Goal: Task Accomplishment & Management: Use online tool/utility

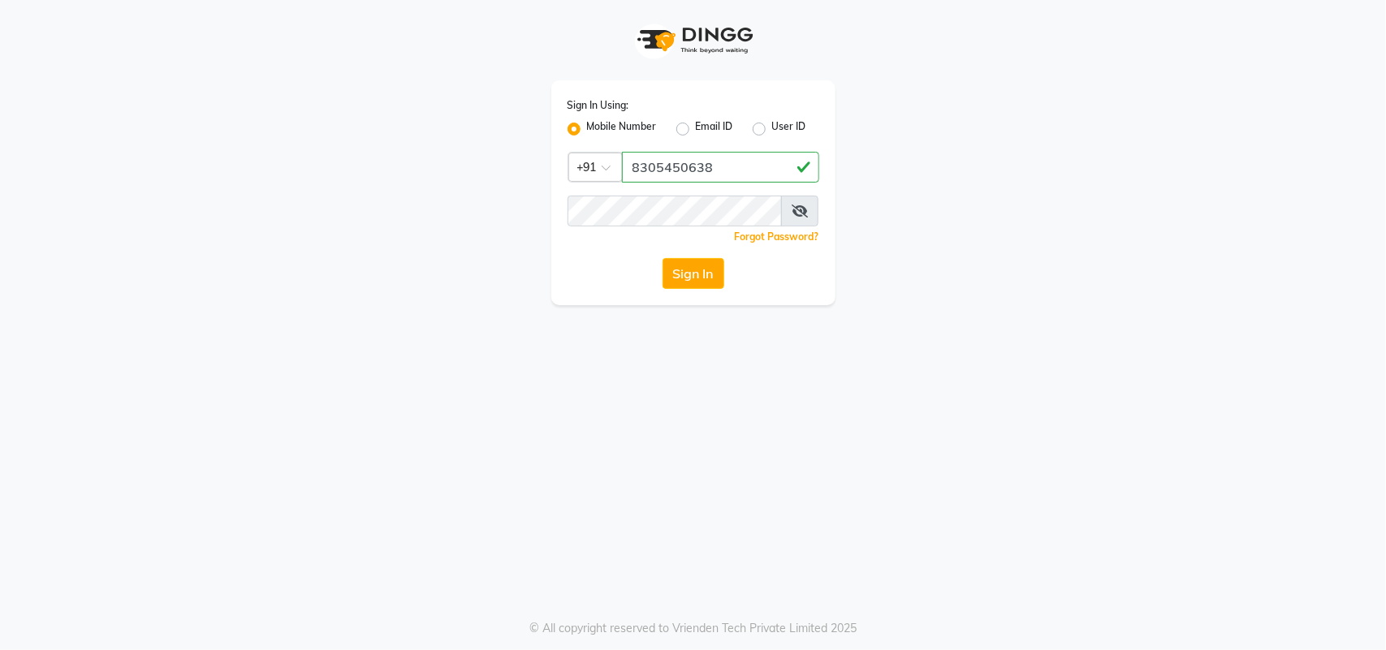
type input "8305450638"
click at [702, 273] on button "Sign In" at bounding box center [694, 273] width 62 height 31
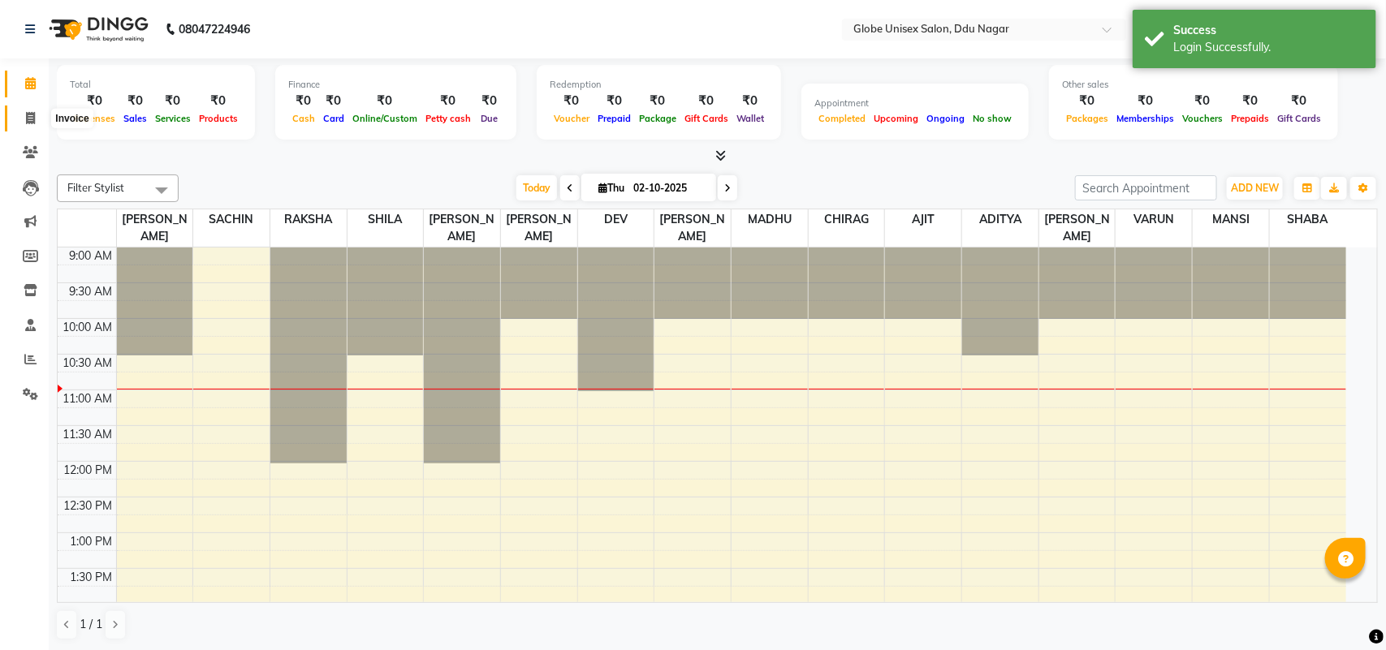
click at [32, 112] on icon at bounding box center [30, 118] width 9 height 12
select select "service"
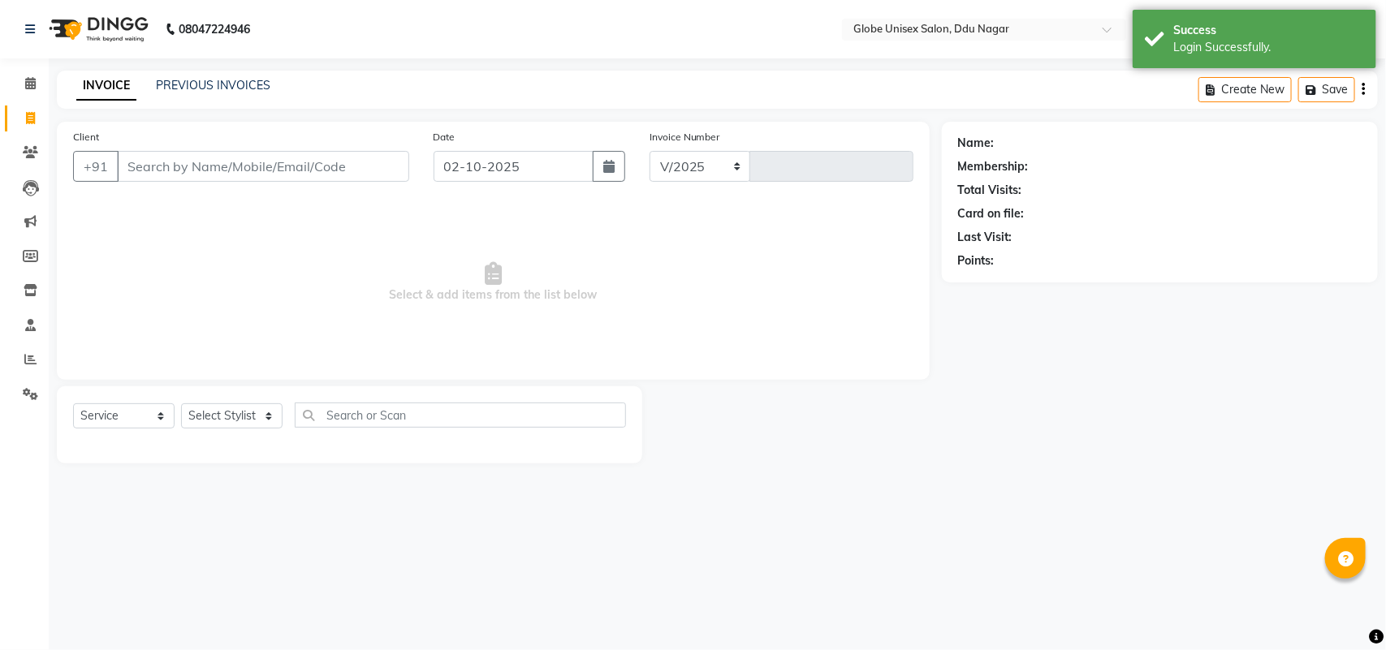
select select "4184"
type input "4819"
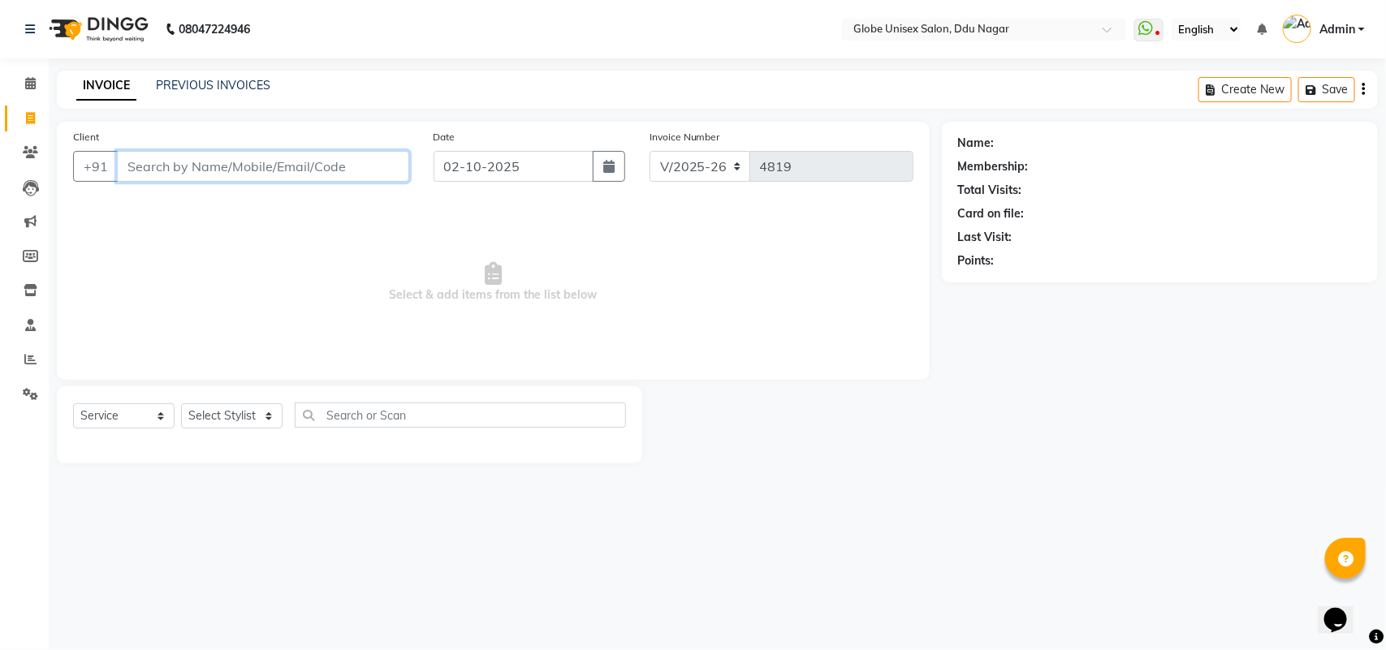
click at [326, 175] on input "Client" at bounding box center [263, 166] width 292 height 31
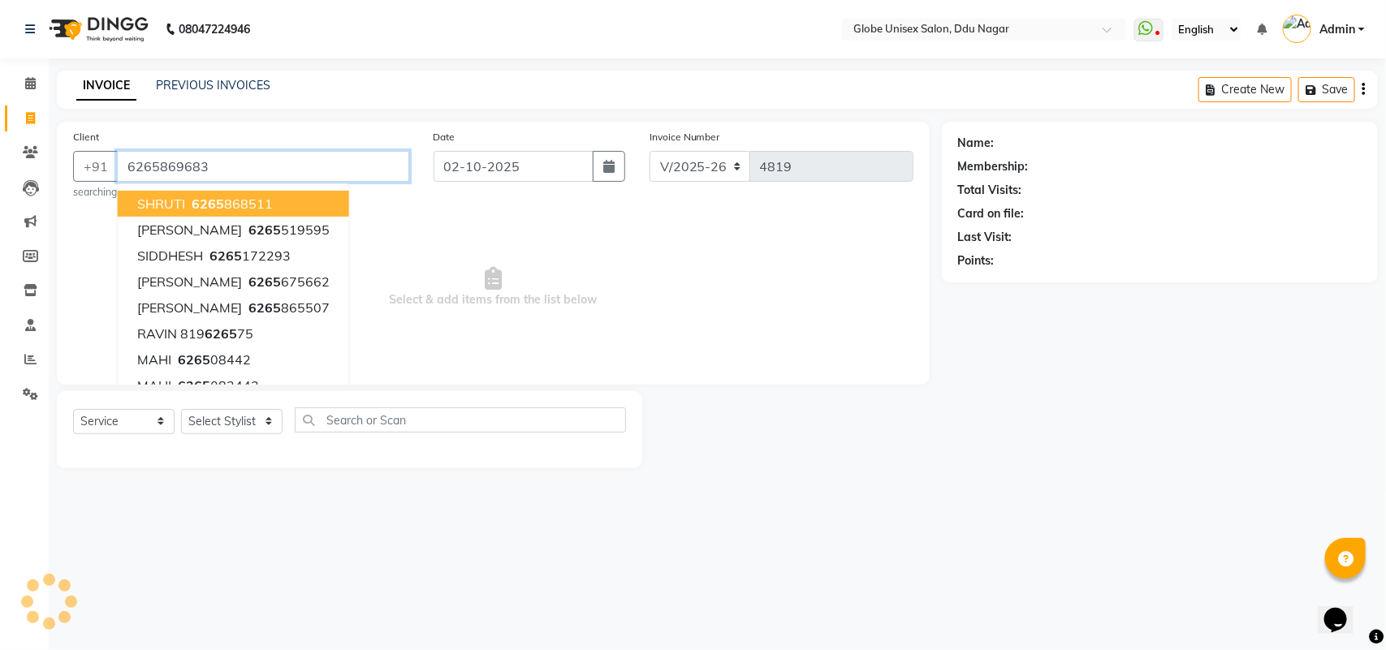
type input "6265869683"
select select "1: Object"
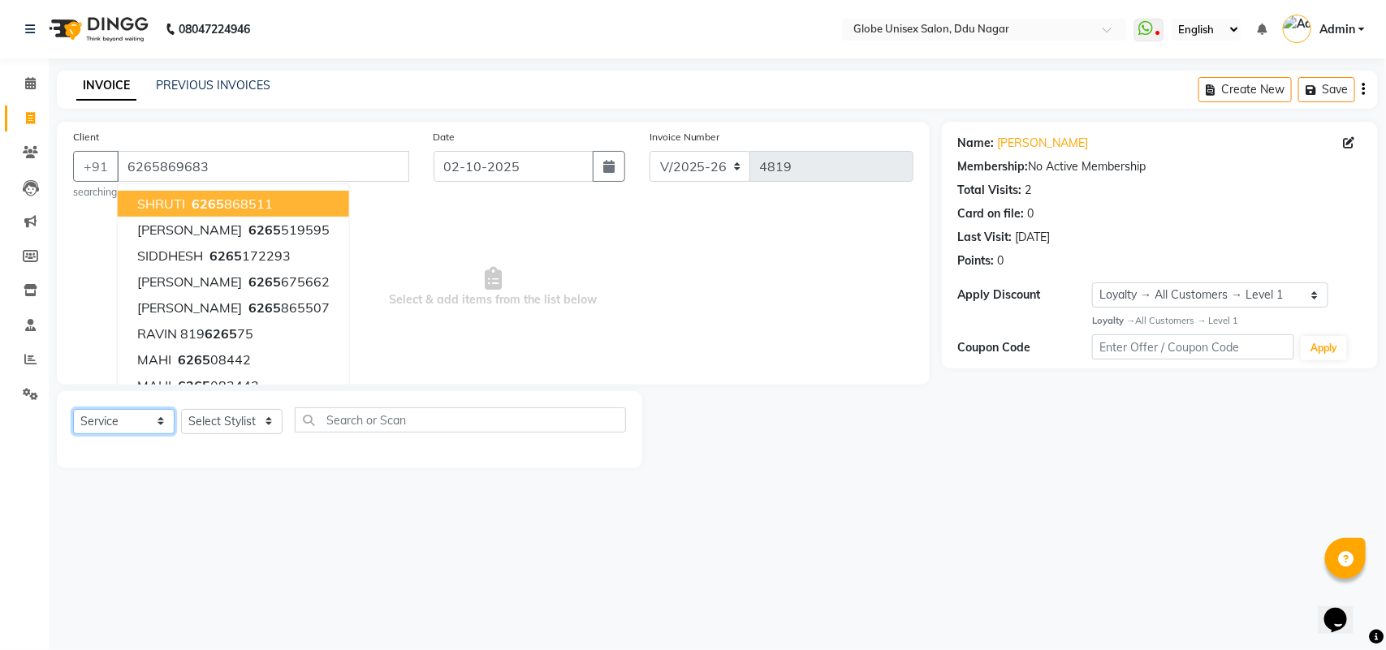
click at [146, 422] on select "Select Service Product Membership Package Voucher Prepaid Gift Card" at bounding box center [123, 421] width 101 height 25
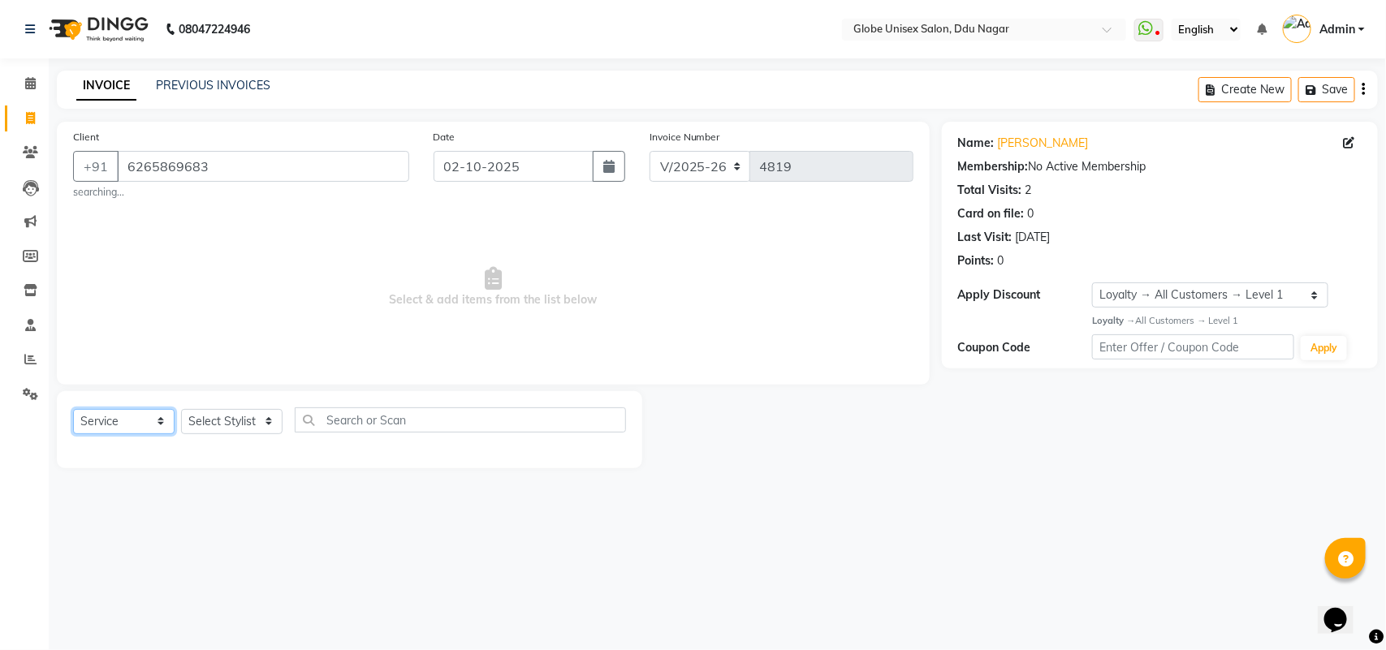
select select "product"
click at [73, 409] on select "Select Service Product Membership Package Voucher Prepaid Gift Card" at bounding box center [123, 421] width 101 height 25
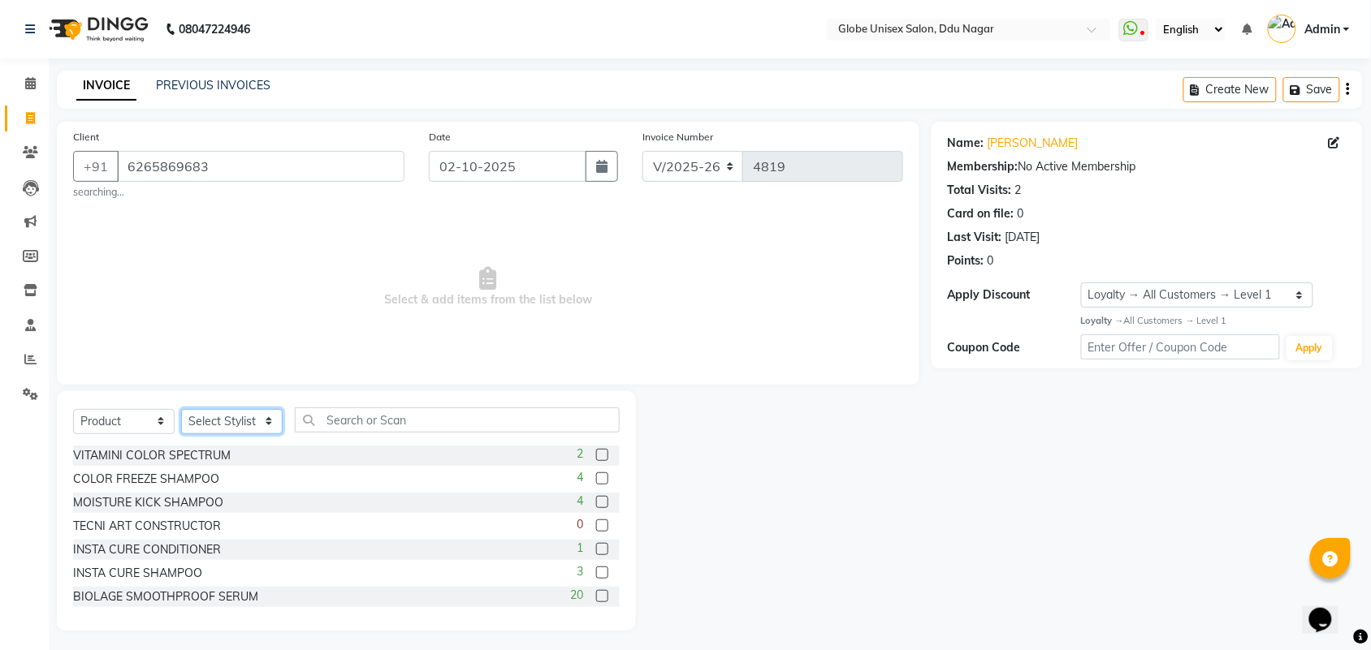
click at [232, 430] on select "Select Stylist ADITYA AJIT [PERSON_NAME] DEV [PERSON_NAME] [PERSON_NAME] [PERSO…" at bounding box center [231, 421] width 101 height 25
select select "21813"
click at [181, 409] on select "Select Stylist ADITYA AJIT [PERSON_NAME] DEV [PERSON_NAME] [PERSON_NAME] [PERSO…" at bounding box center [231, 421] width 101 height 25
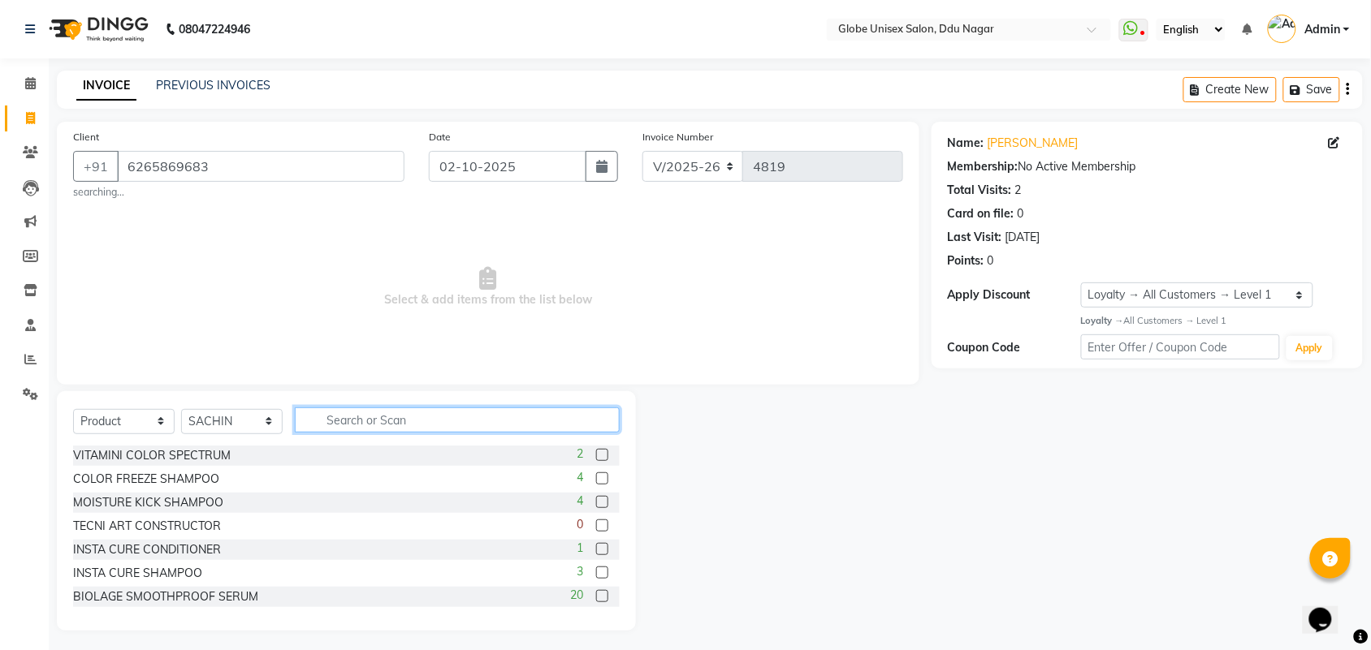
click at [403, 420] on input "text" at bounding box center [457, 420] width 325 height 25
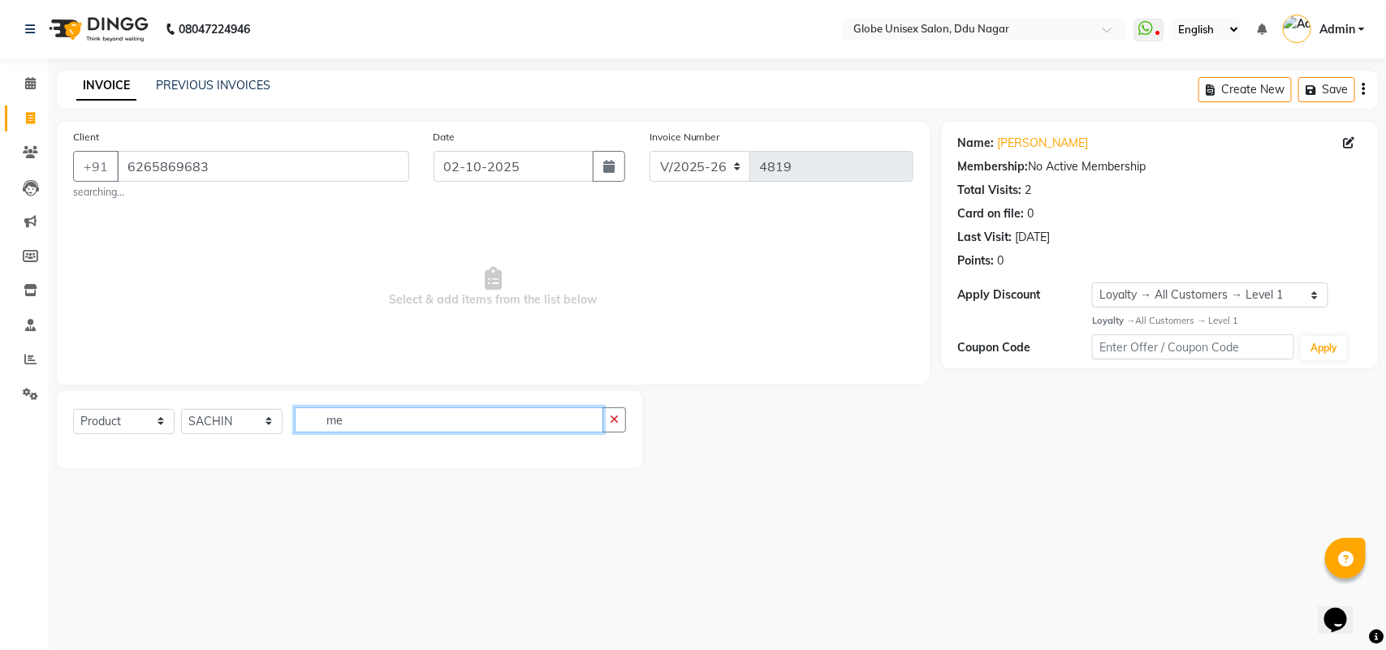
type input "m"
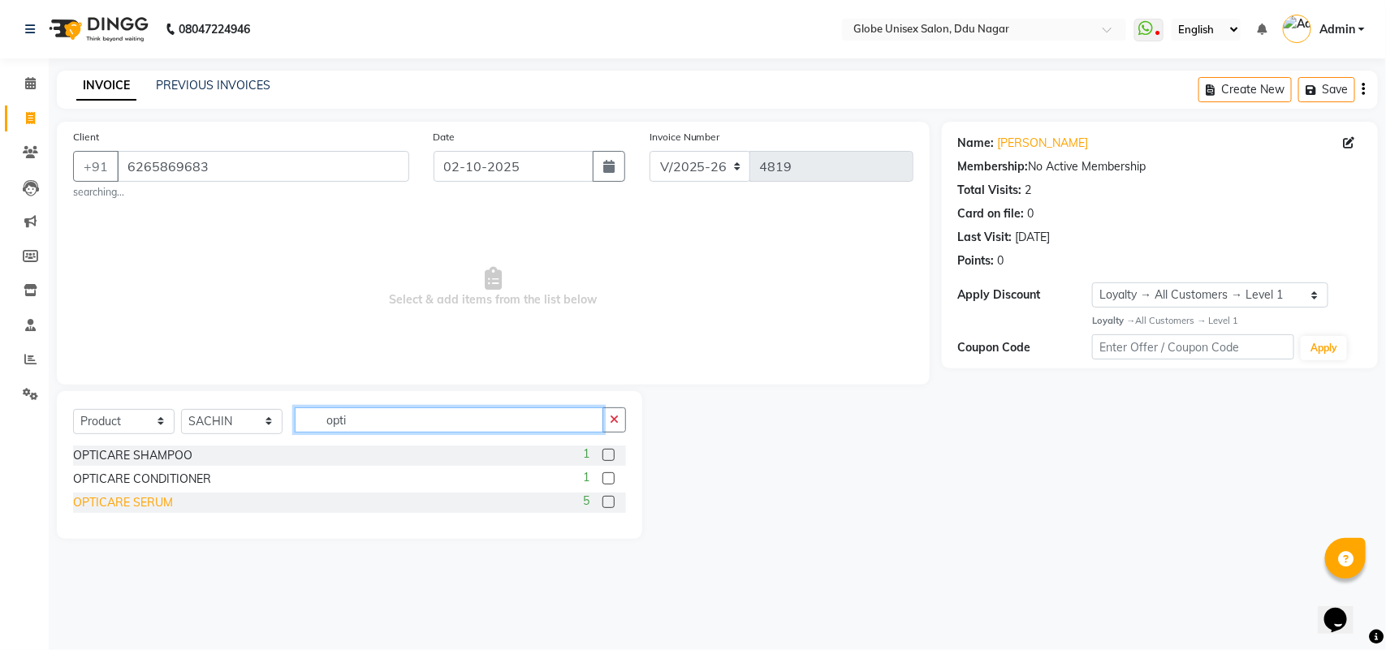
type input "opti"
click at [123, 500] on div "OPTICARE SERUM" at bounding box center [123, 502] width 100 height 17
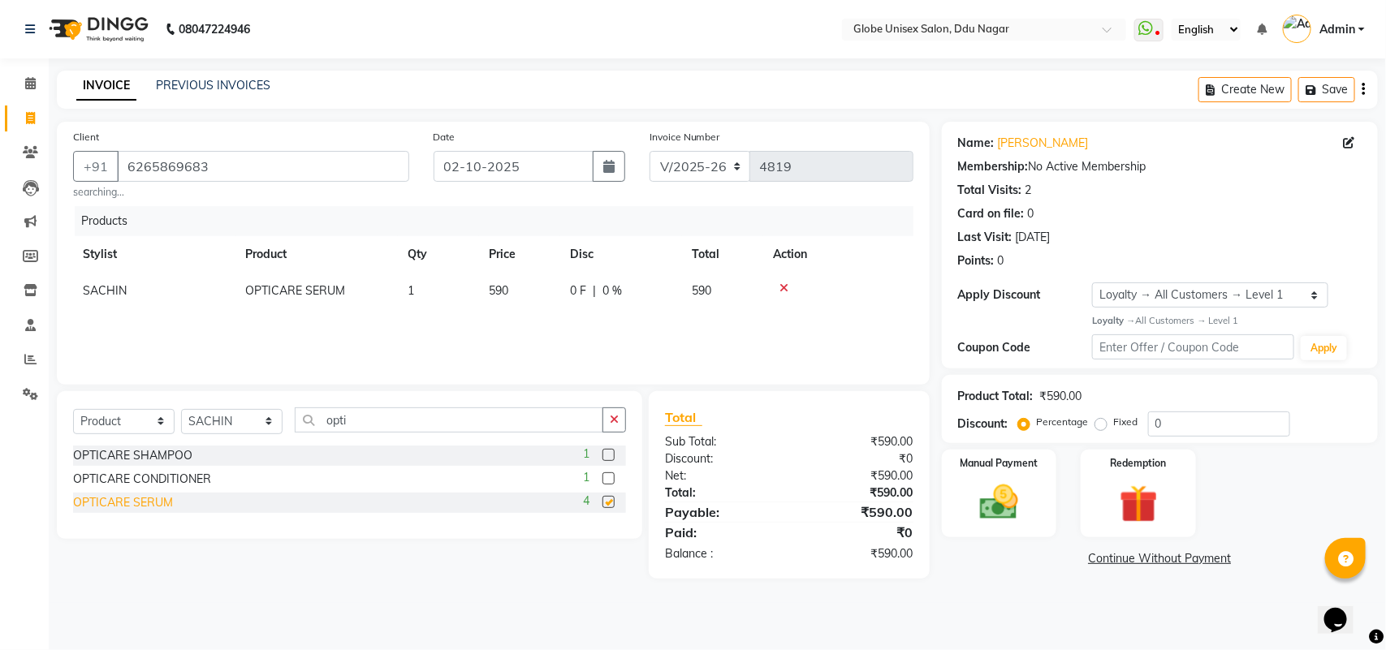
checkbox input "false"
click at [587, 285] on div "0 F | 0 %" at bounding box center [621, 291] width 102 height 17
select select "21813"
click at [603, 295] on input "0" at bounding box center [594, 295] width 49 height 25
click at [603, 295] on input "number" at bounding box center [594, 295] width 49 height 25
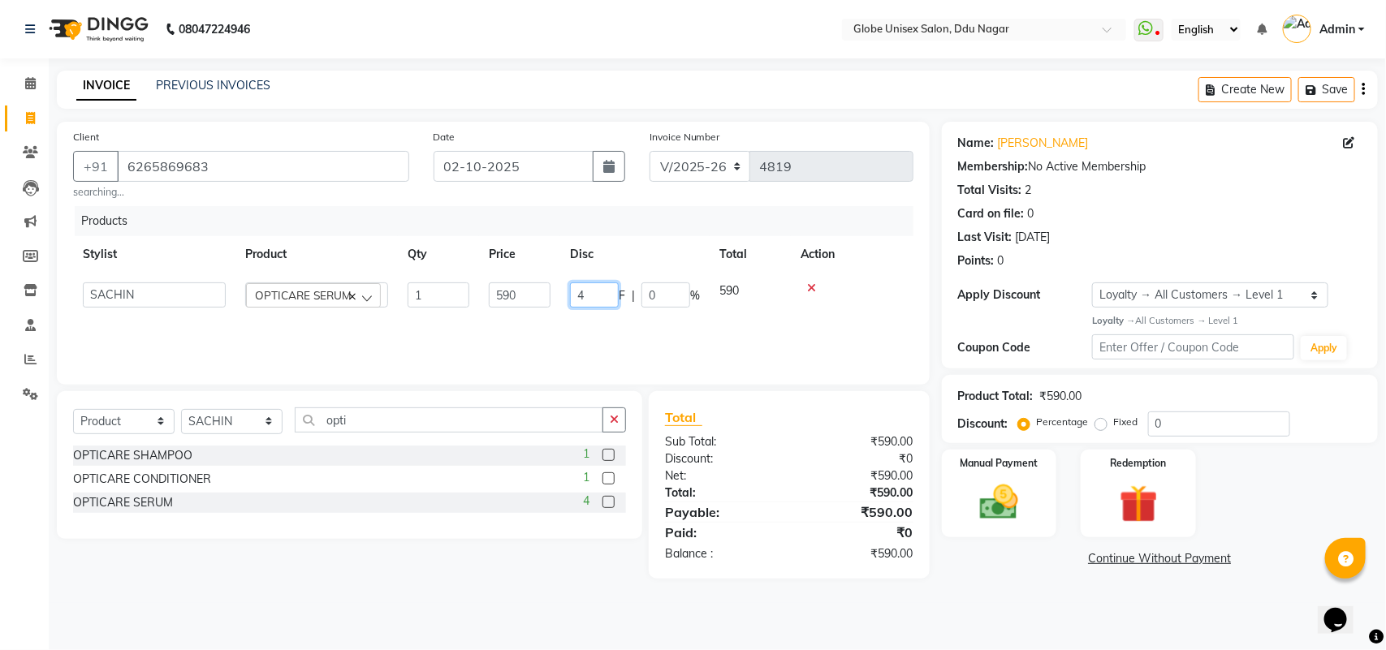
type input "40"
click at [992, 579] on div "Name: [PERSON_NAME] Membership: No Active Membership Total Visits: 2 Card on fi…" at bounding box center [1166, 350] width 448 height 457
click at [1000, 500] on img at bounding box center [999, 502] width 64 height 45
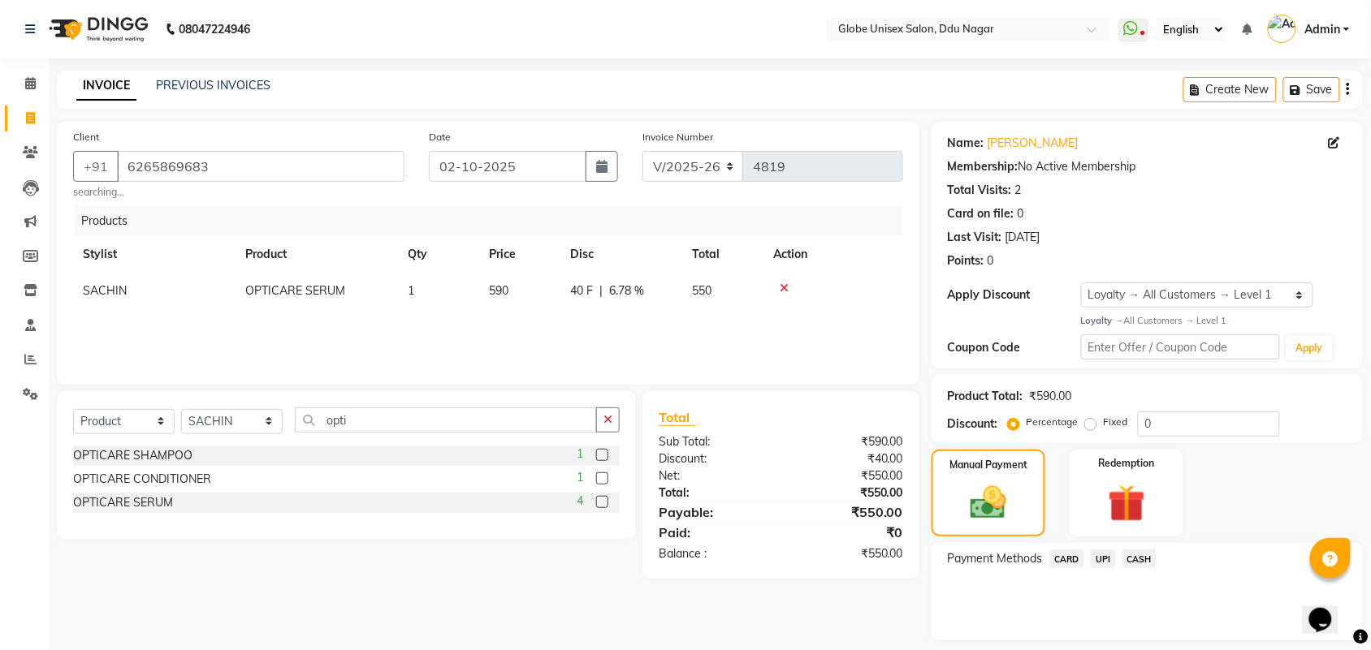
click at [1100, 560] on span "UPI" at bounding box center [1102, 559] width 25 height 19
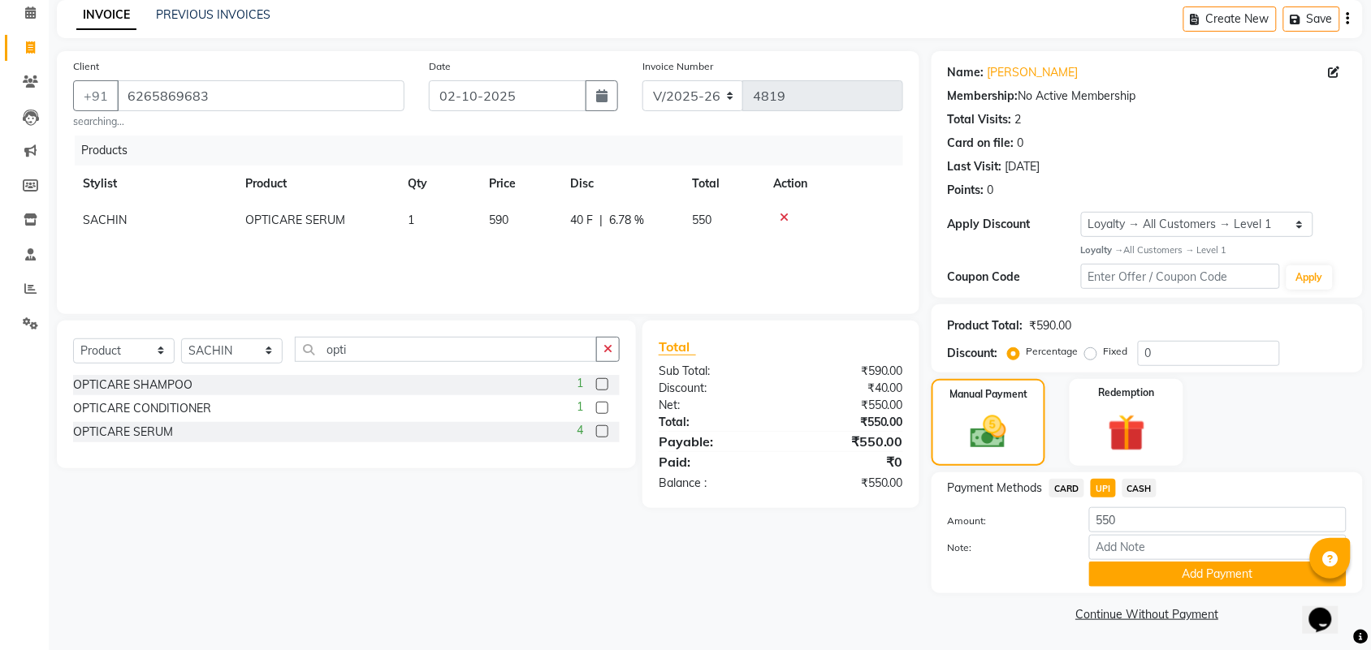
drag, startPoint x: 1210, startPoint y: 581, endPoint x: 1385, endPoint y: 343, distance: 296.2
click at [1211, 582] on button "Add Payment" at bounding box center [1217, 574] width 257 height 25
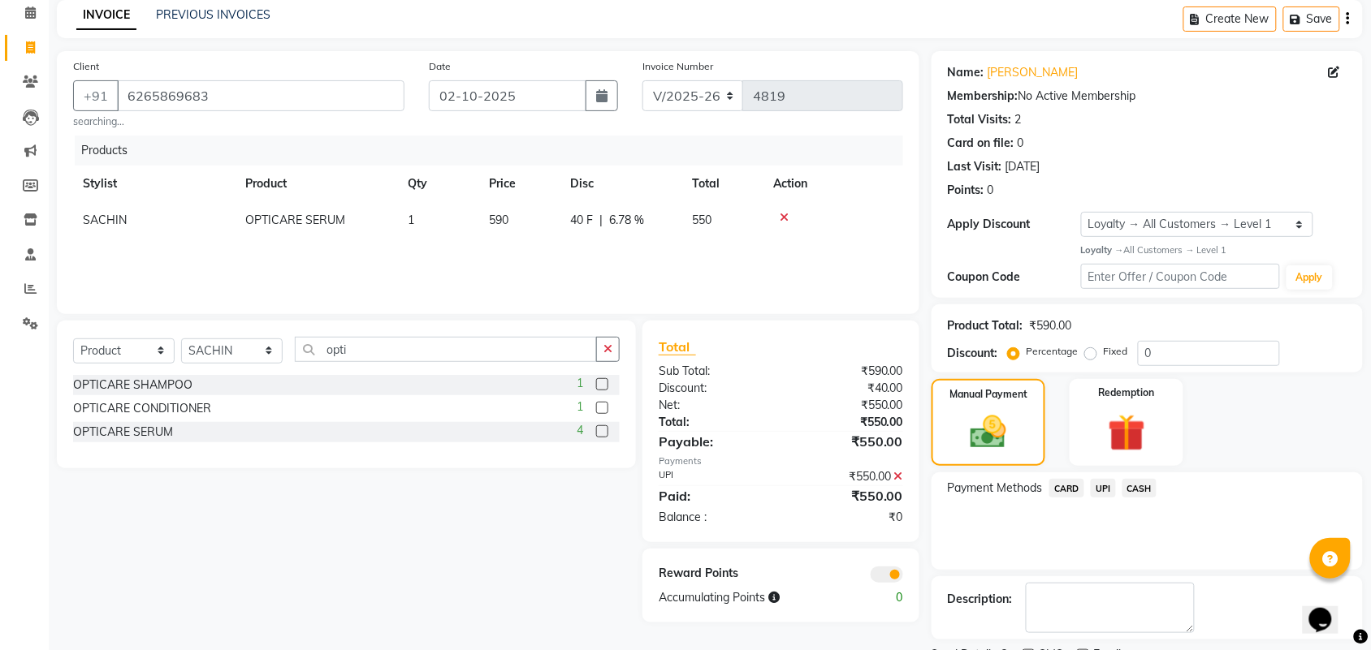
scroll to position [140, 0]
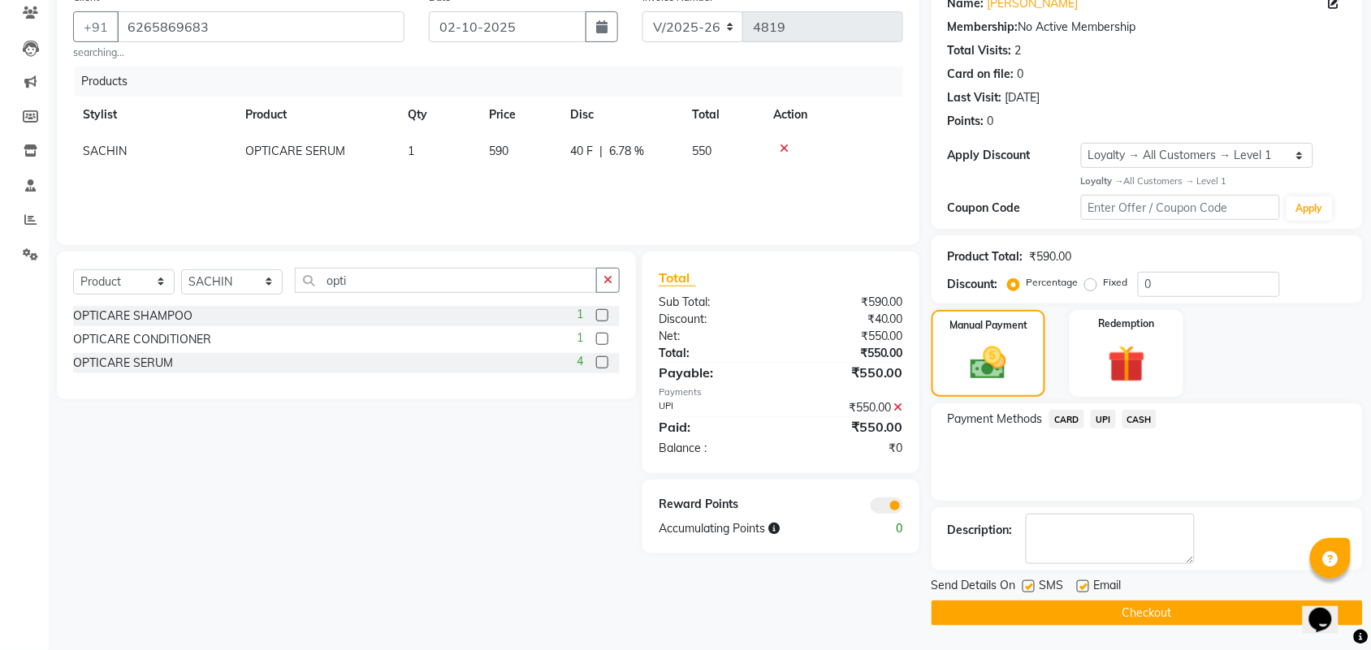
click at [1139, 617] on button "Checkout" at bounding box center [1146, 613] width 431 height 25
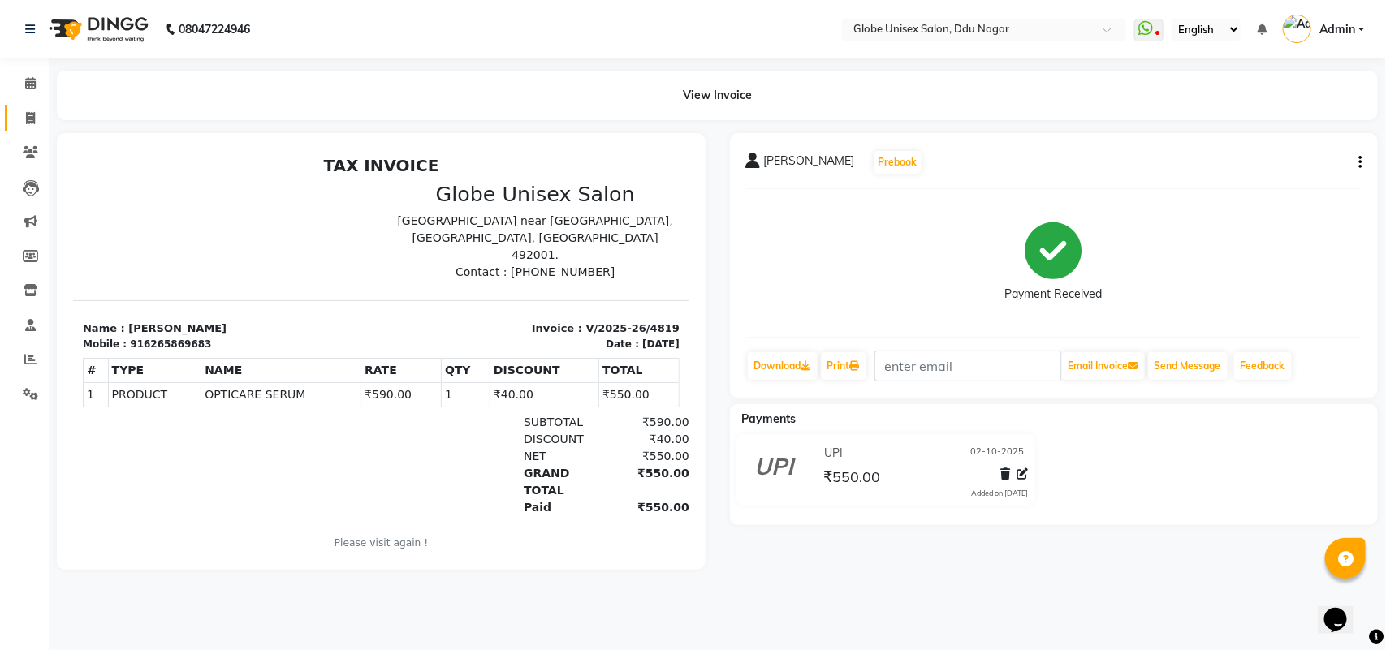
click at [33, 106] on link "Invoice" at bounding box center [24, 119] width 39 height 27
select select "service"
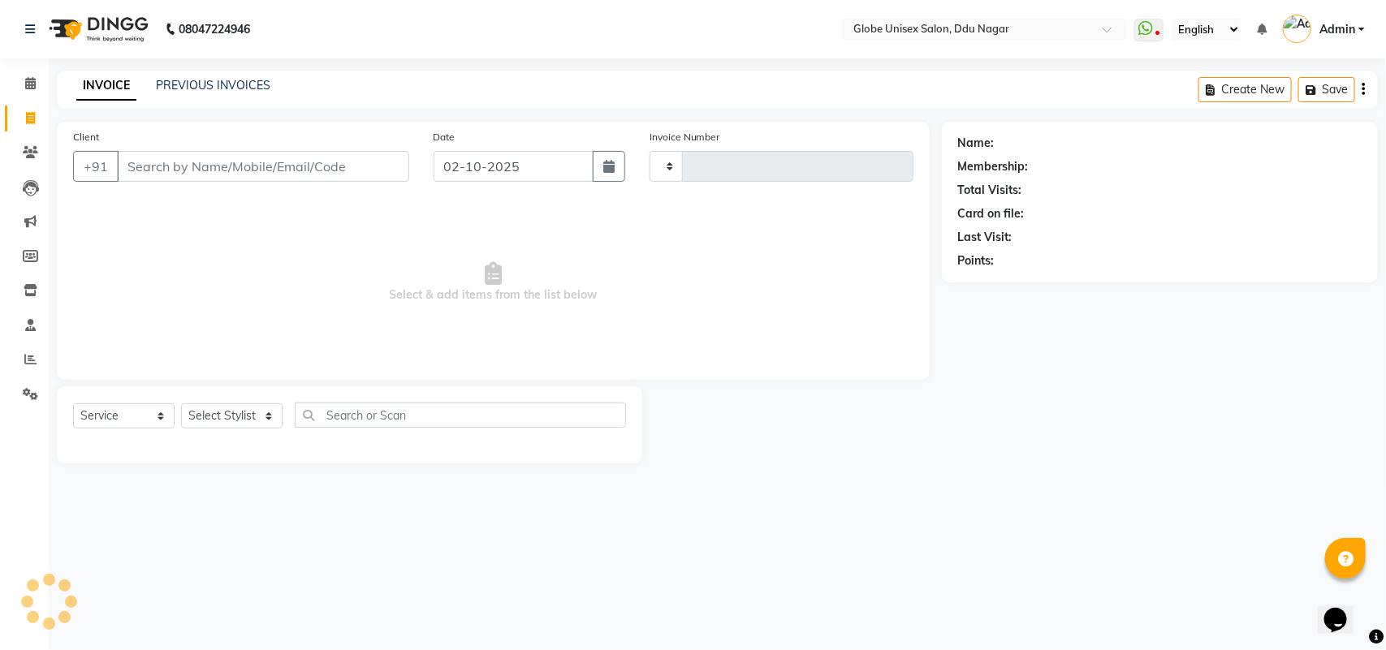
type input "4820"
select select "4184"
click at [260, 88] on link "PREVIOUS INVOICES" at bounding box center [213, 85] width 114 height 15
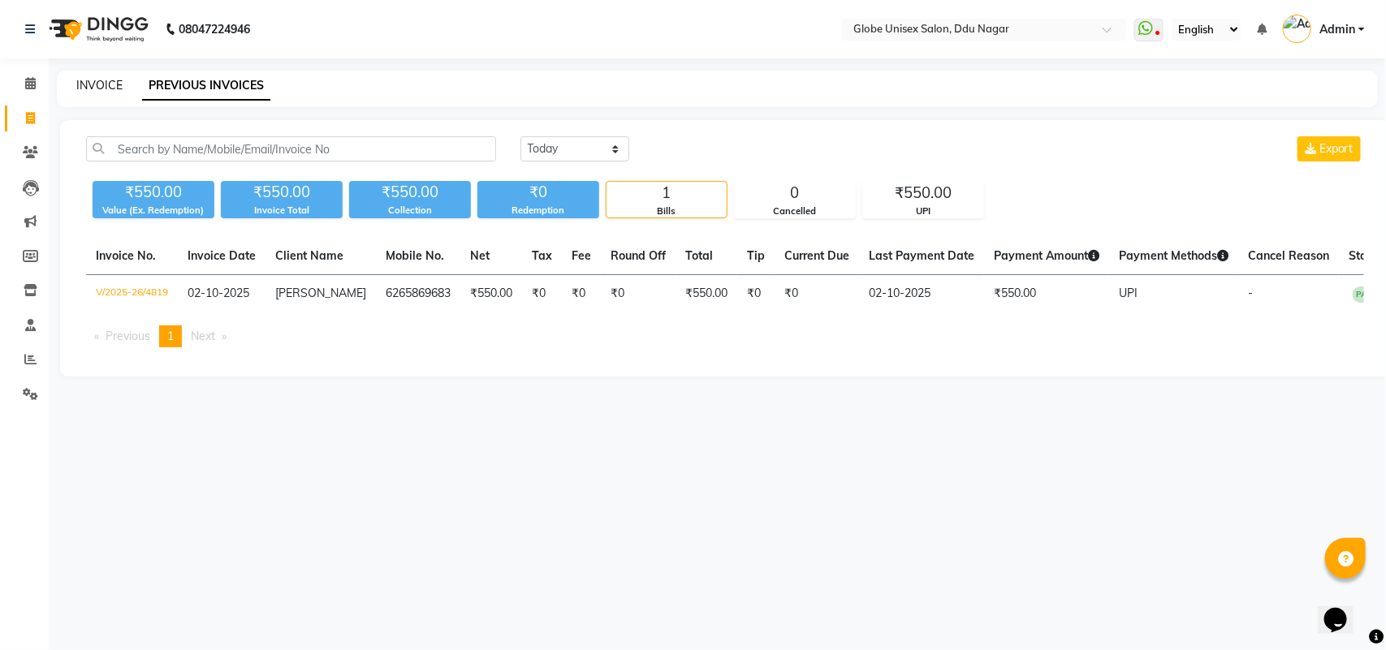
click at [103, 78] on link "INVOICE" at bounding box center [99, 85] width 46 height 15
select select "service"
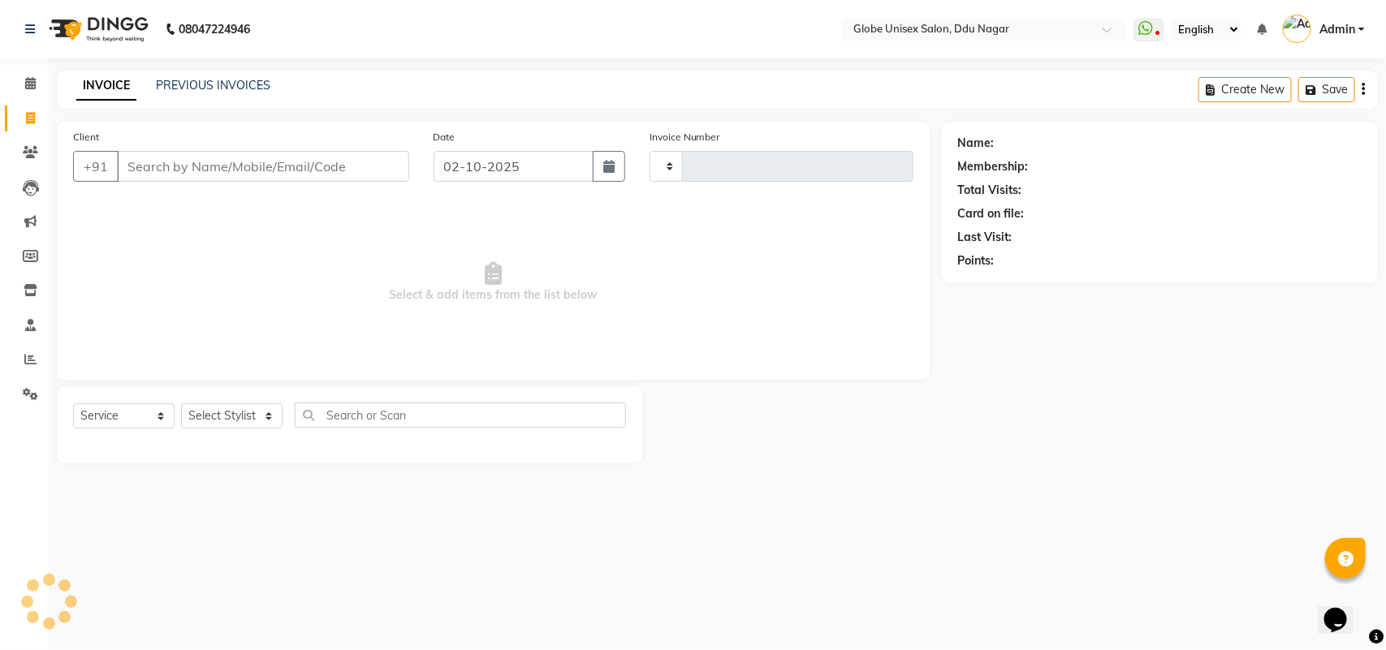
type input "4820"
select select "4184"
